Goal: Navigation & Orientation: Find specific page/section

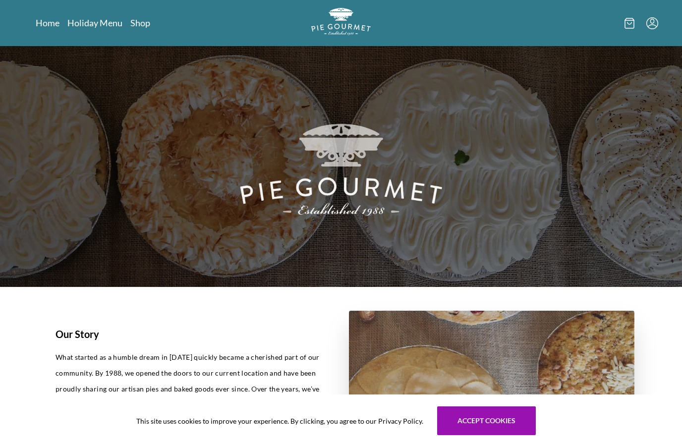
click at [48, 20] on link "Home" at bounding box center [48, 23] width 24 height 12
click at [147, 25] on link "Shop" at bounding box center [140, 23] width 20 height 12
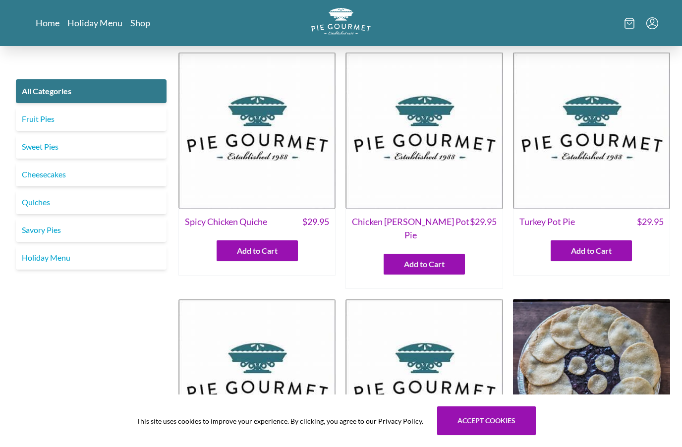
click at [44, 119] on link "Fruit Pies" at bounding box center [91, 119] width 151 height 24
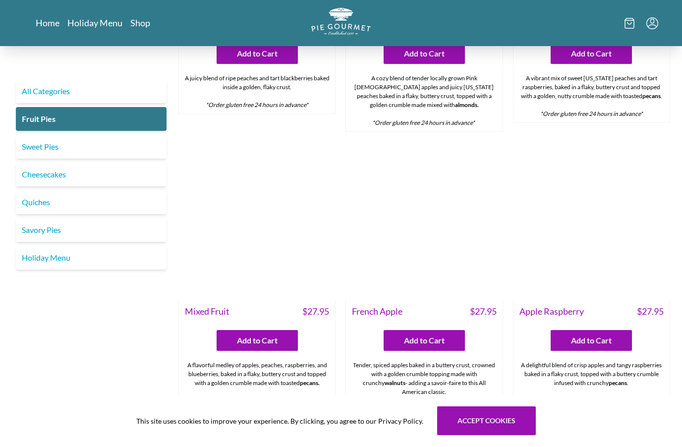
scroll to position [489, 0]
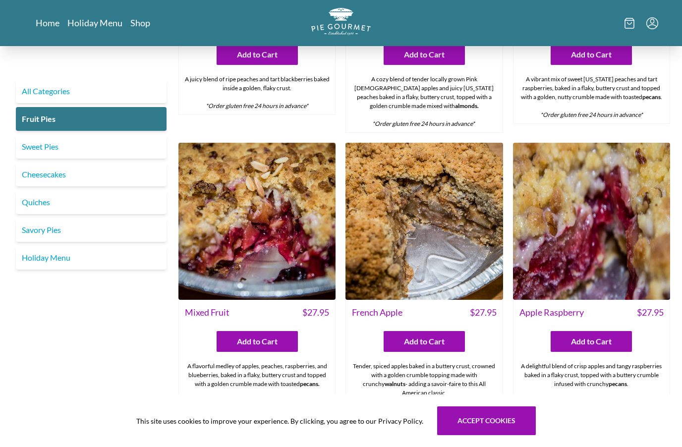
click at [50, 178] on link "Cheesecakes" at bounding box center [91, 174] width 151 height 24
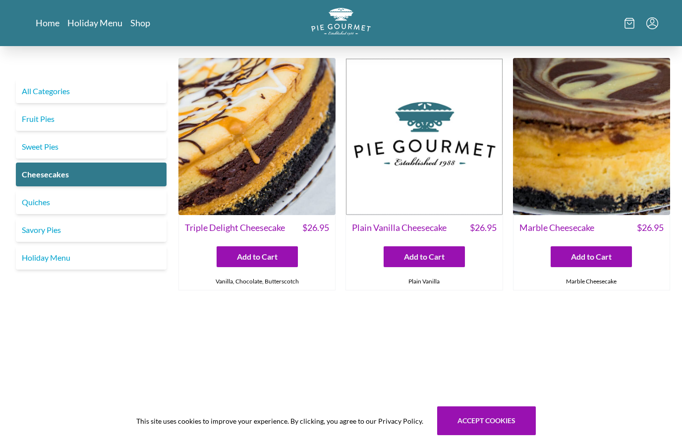
click at [40, 148] on link "Sweet Pies" at bounding box center [91, 147] width 151 height 24
